Goal: Task Accomplishment & Management: Use online tool/utility

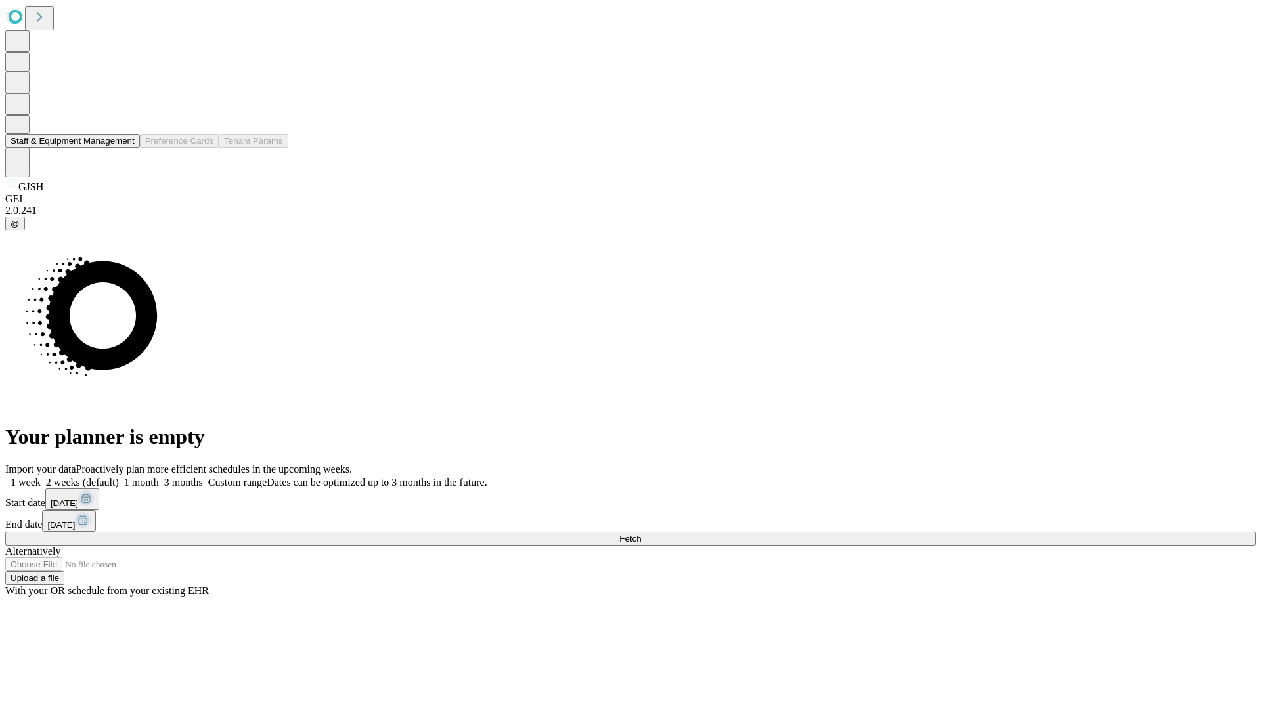
click at [123, 148] on button "Staff & Equipment Management" at bounding box center [72, 141] width 135 height 14
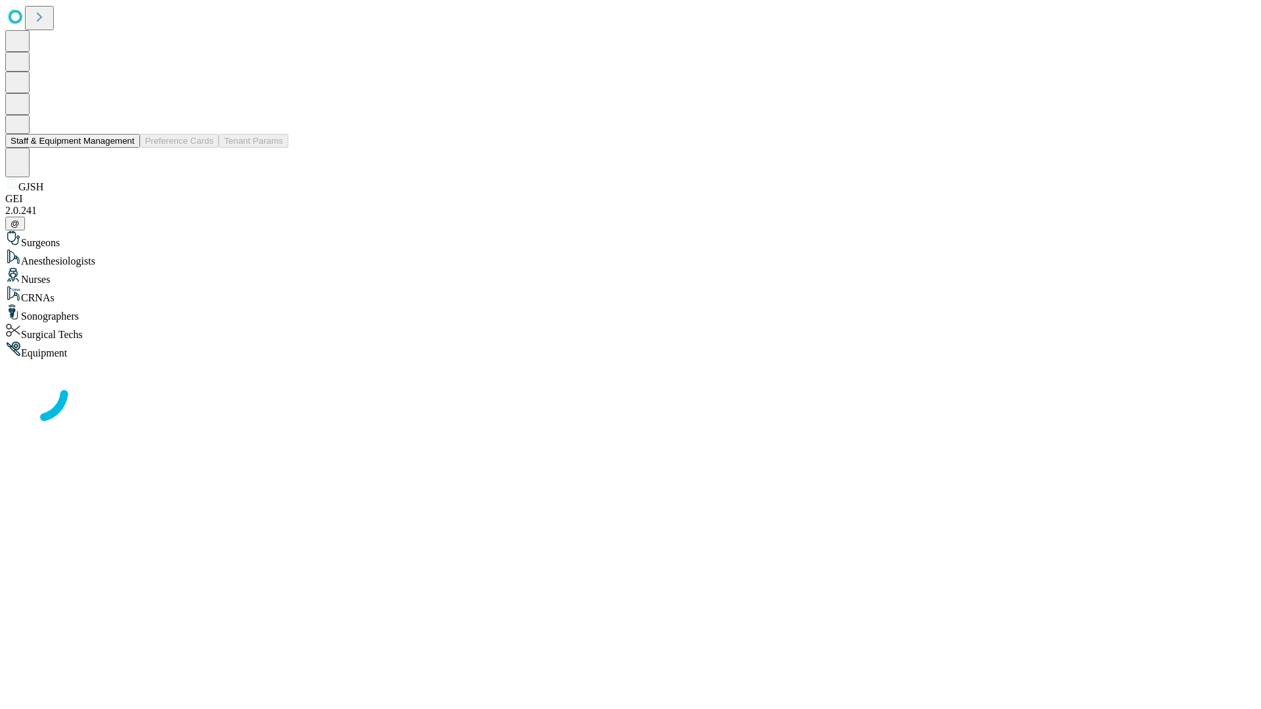
click at [125, 148] on button "Staff & Equipment Management" at bounding box center [72, 141] width 135 height 14
